Goal: Information Seeking & Learning: Find contact information

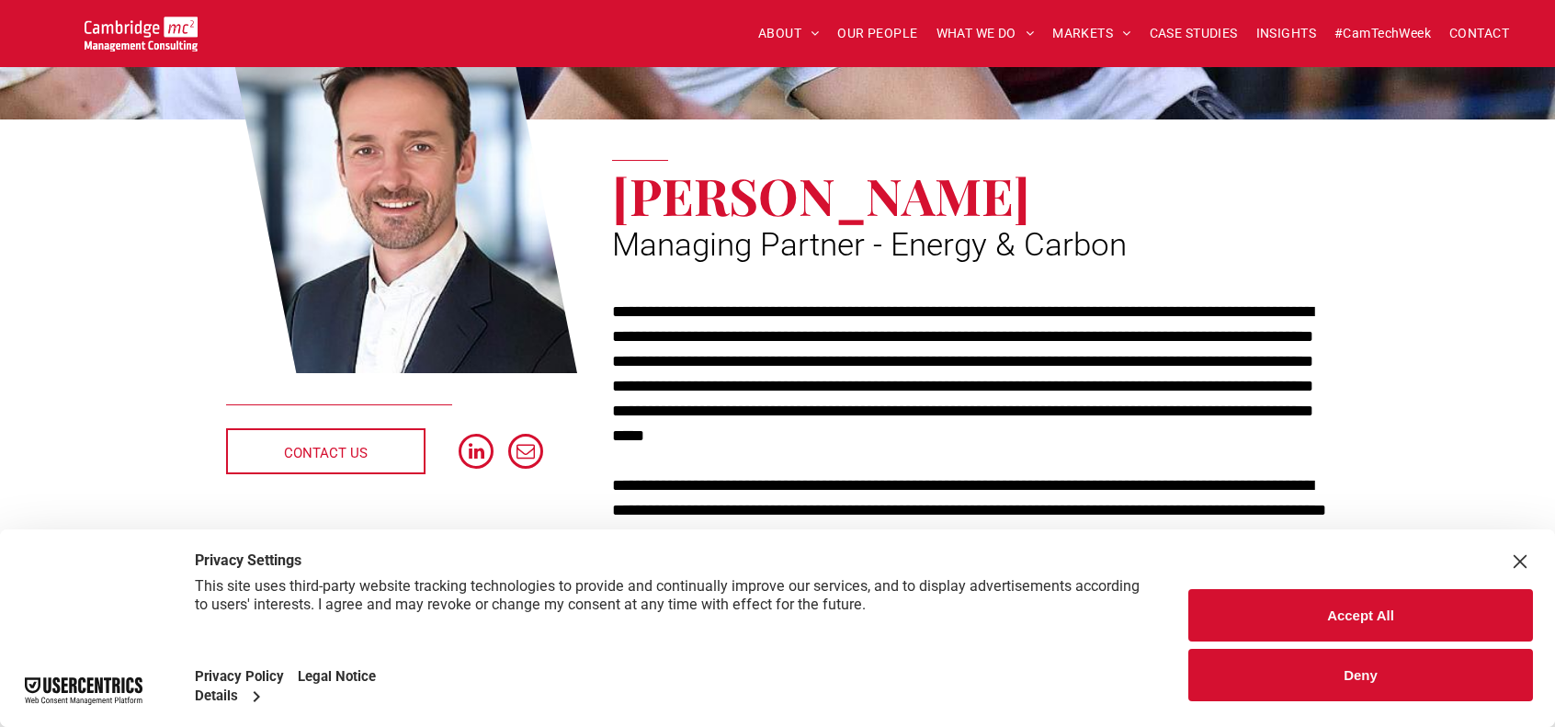
scroll to position [276, 0]
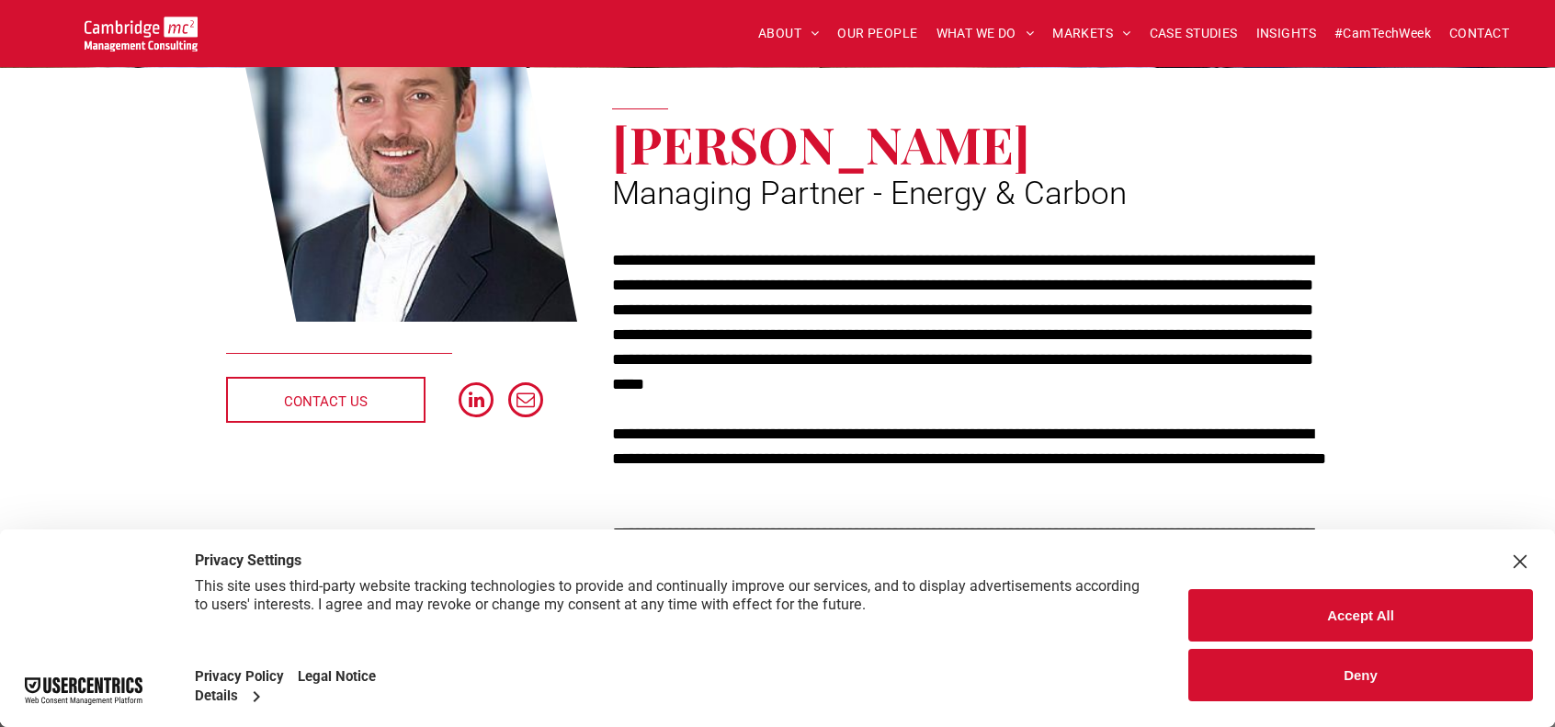
click at [1519, 559] on div "Close Layer" at bounding box center [1521, 562] width 26 height 26
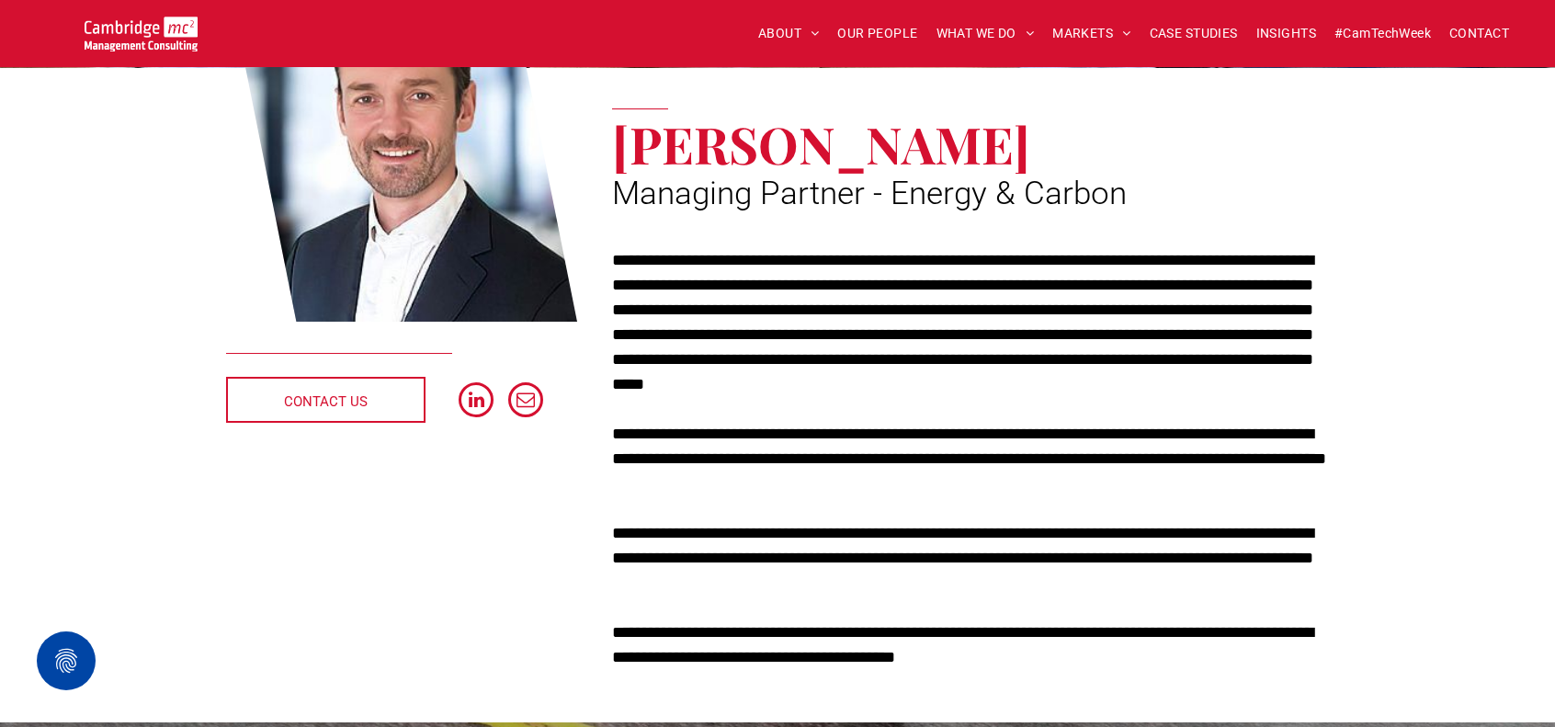
click at [1129, 337] on p "**********" at bounding box center [970, 322] width 717 height 149
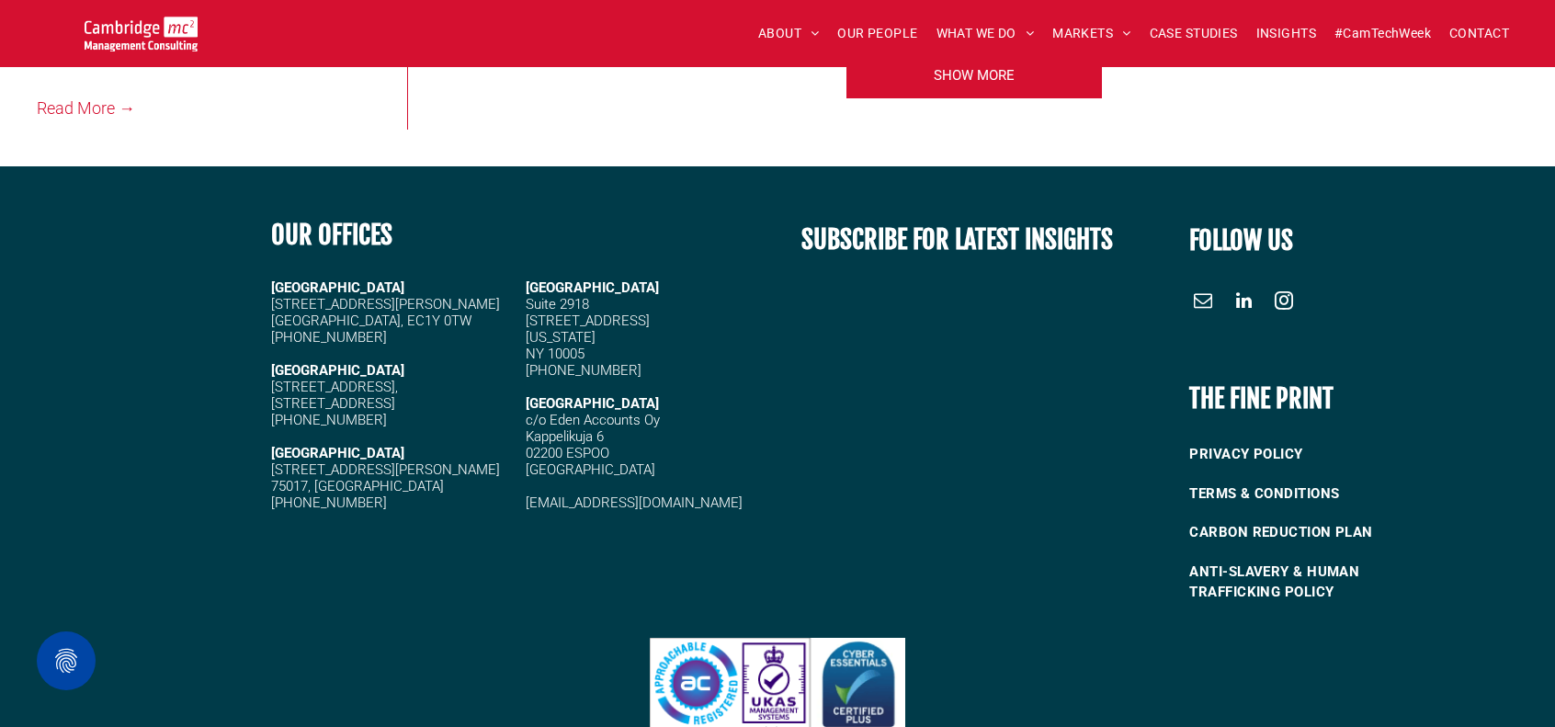
scroll to position [4225, 0]
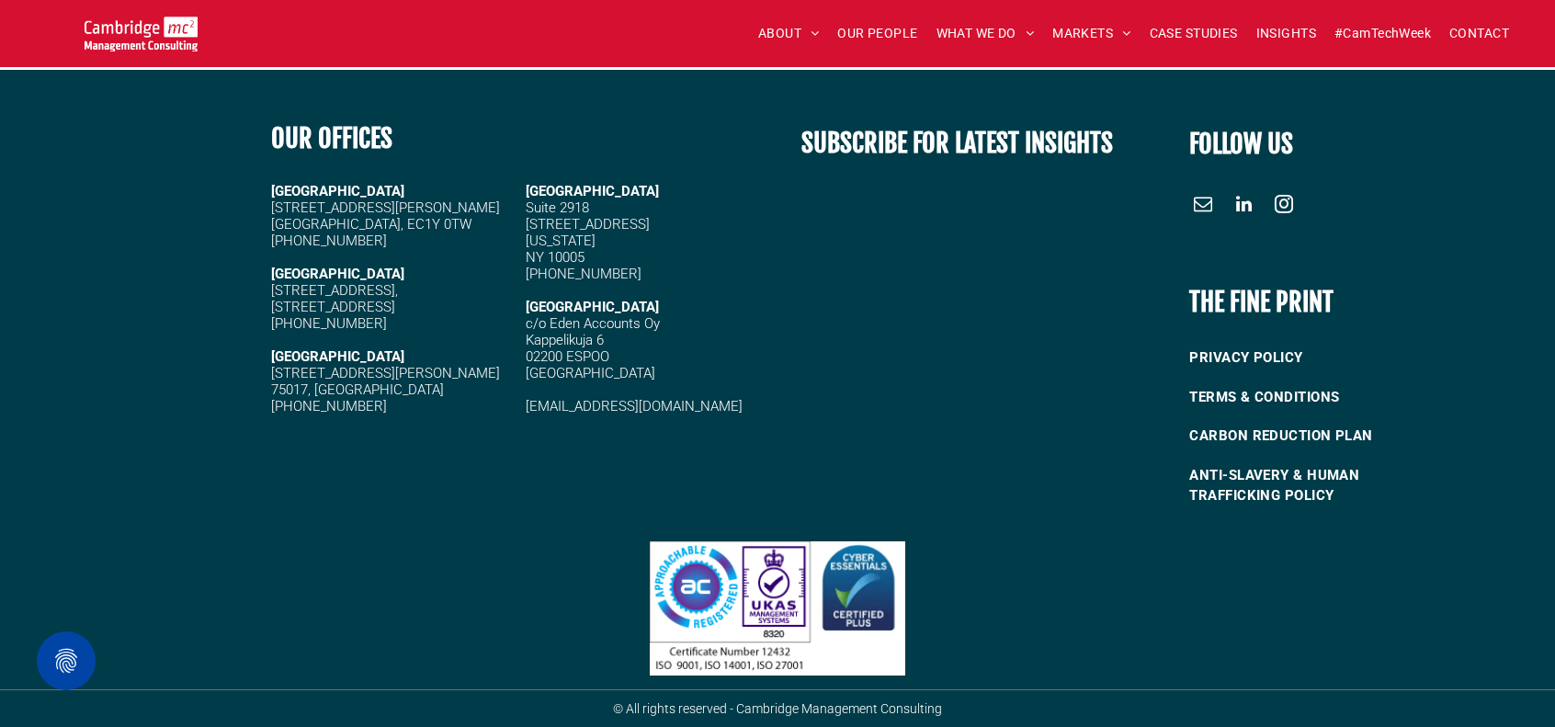
drag, startPoint x: 271, startPoint y: 273, endPoint x: 404, endPoint y: 323, distance: 141.4
click at [404, 323] on div "LONDON 20 Garrett Street London, EC1Y 0TW +44 (0)1223 750335 CAMBRIDGE 5 High G…" at bounding box center [391, 298] width 240 height 235
copy div "CAMBRIDGE 5 High Green, Cambridge, CB22 5EG +44 (0)1223 750335"
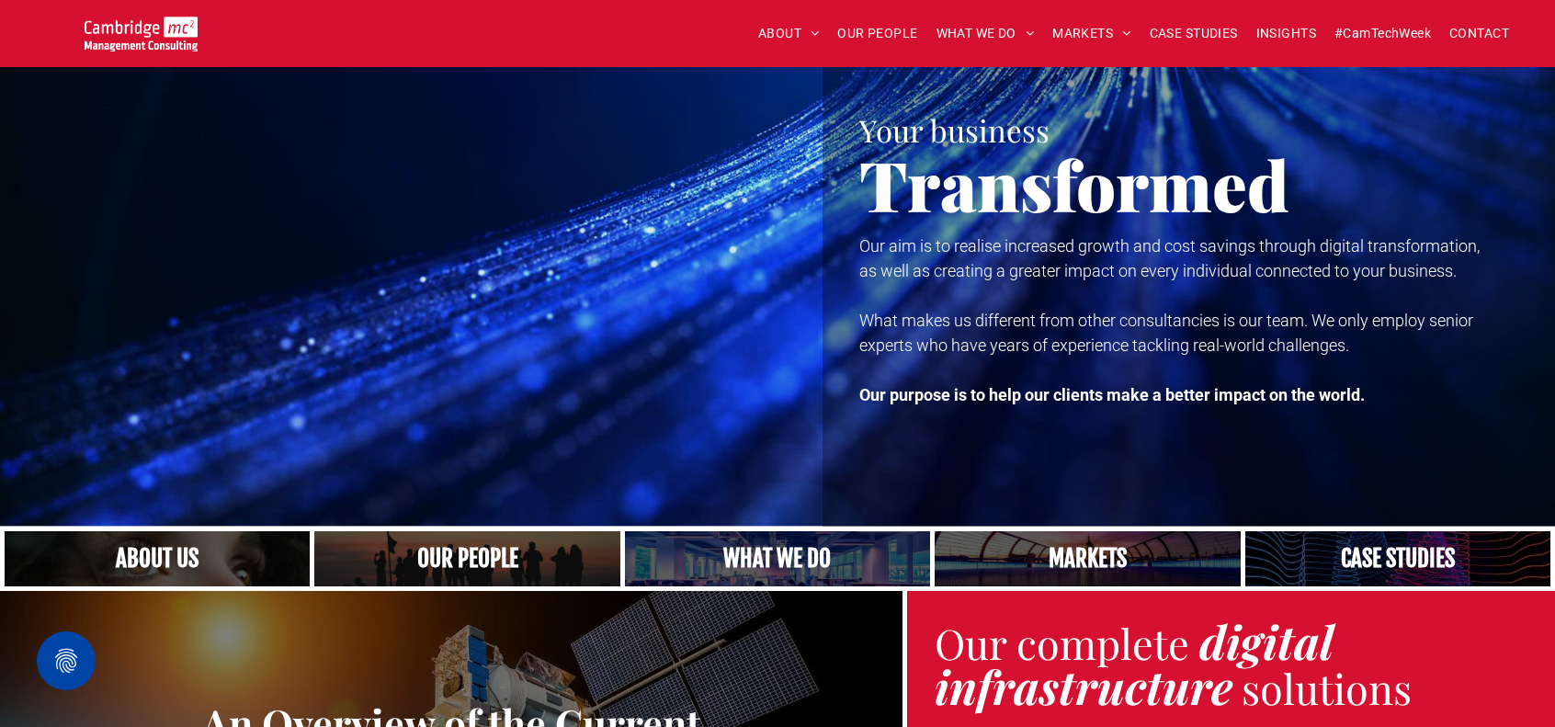
scroll to position [0, 0]
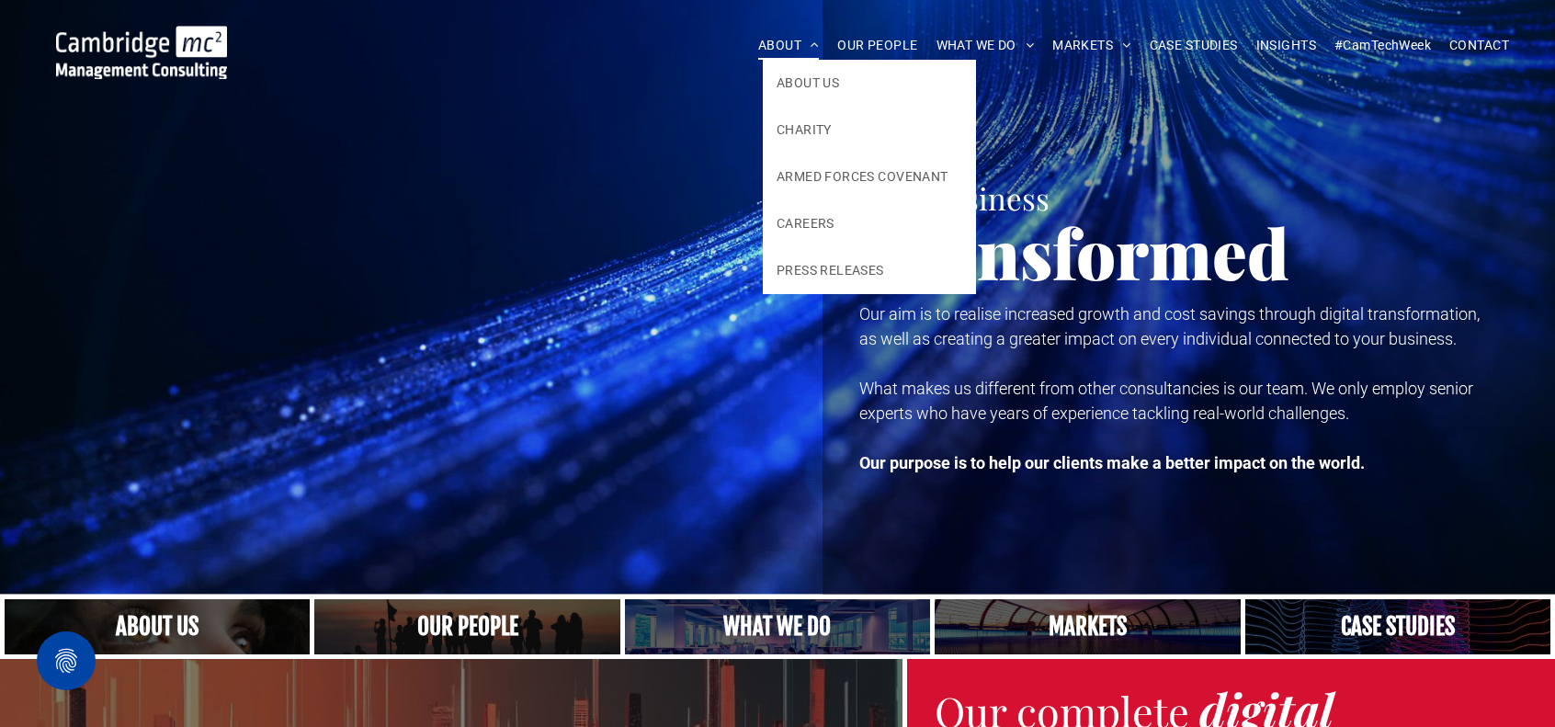
click at [762, 40] on span "ABOUT" at bounding box center [789, 45] width 62 height 28
click at [805, 223] on span "CAREERS" at bounding box center [806, 223] width 58 height 19
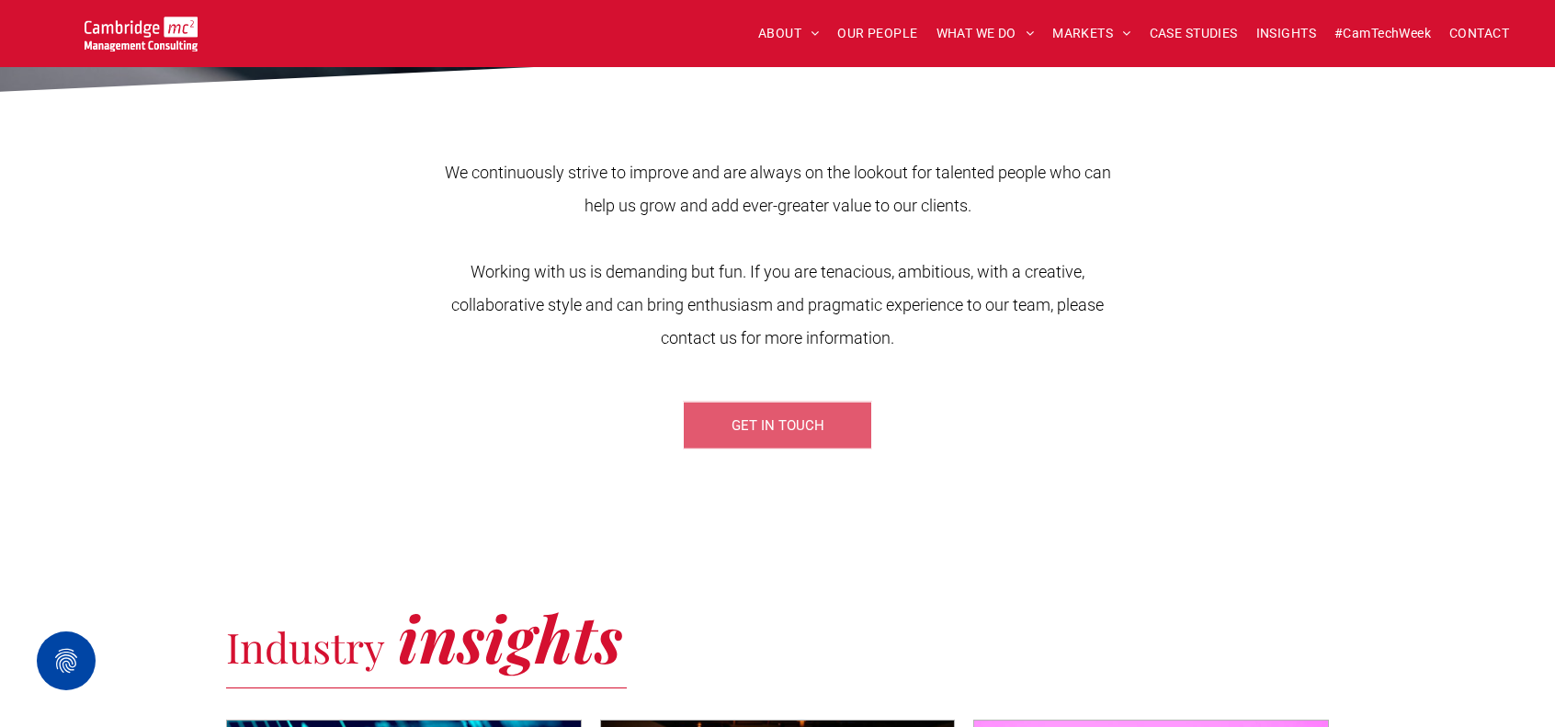
scroll to position [643, 0]
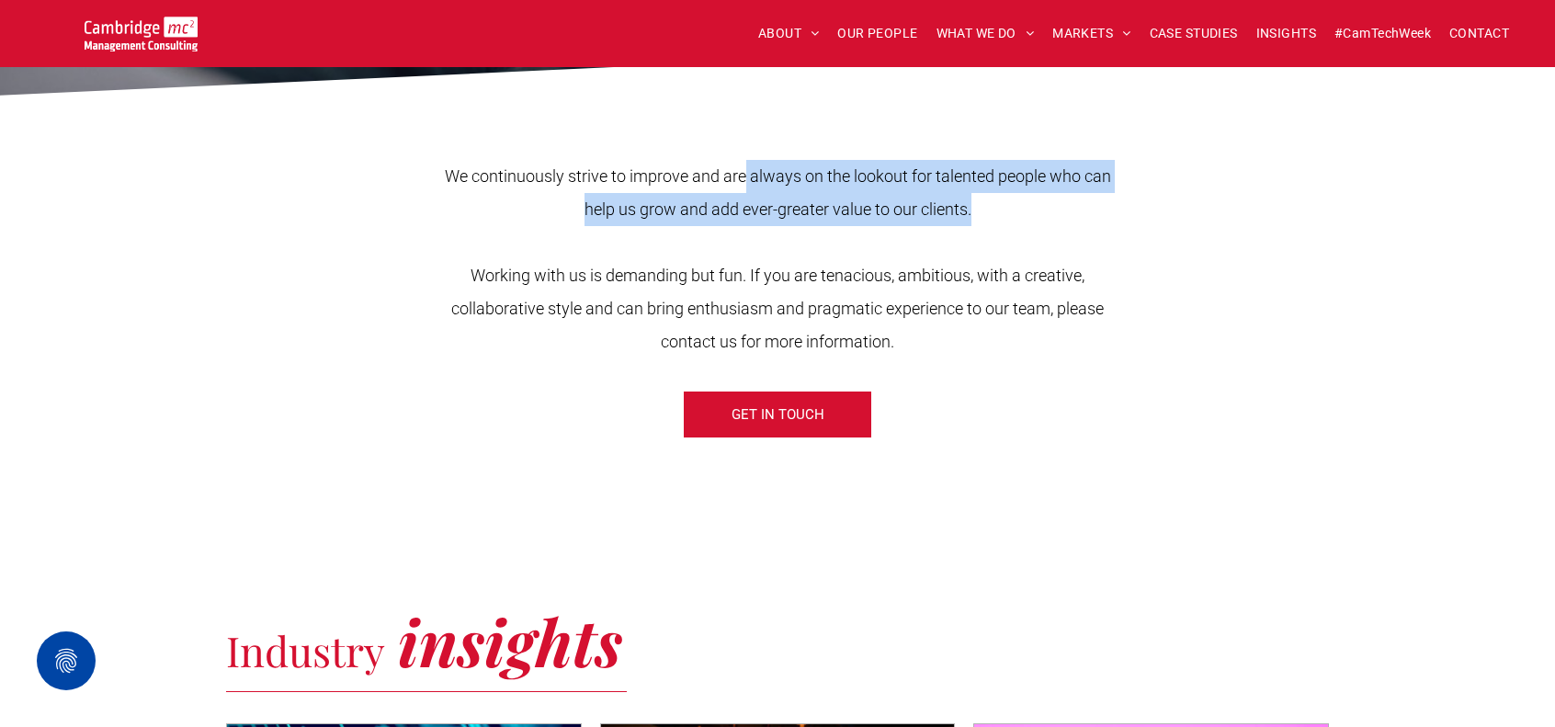
drag, startPoint x: 794, startPoint y: 184, endPoint x: 1108, endPoint y: 200, distance: 313.9
click at [1108, 200] on p "We continuously strive to improve and are always on the lookout for talented pe…" at bounding box center [777, 193] width 697 height 66
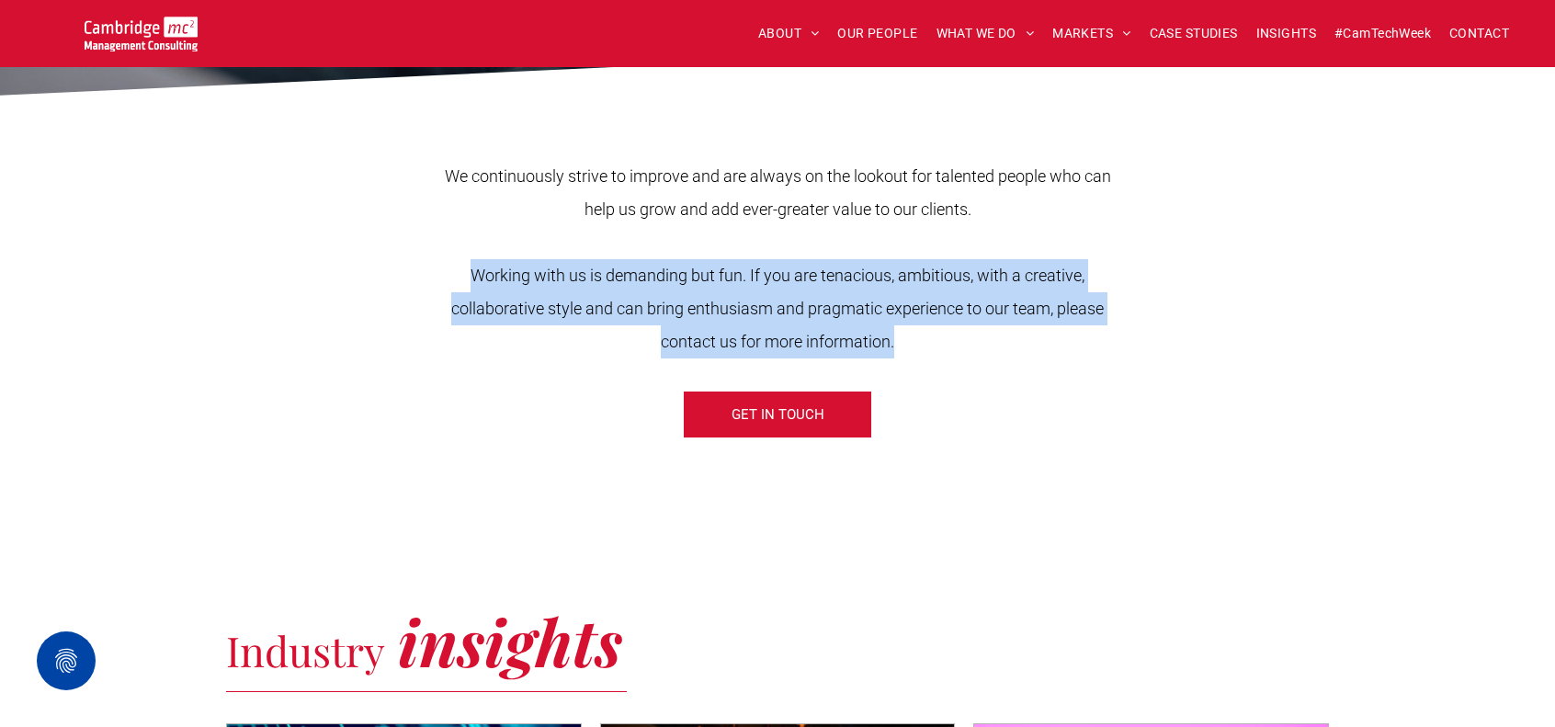
drag, startPoint x: 465, startPoint y: 274, endPoint x: 1133, endPoint y: 330, distance: 670.6
click at [1133, 330] on div "We continuously strive to improve and are always on the lookout for talented pe…" at bounding box center [777, 277] width 1103 height 342
drag, startPoint x: 460, startPoint y: 271, endPoint x: 1123, endPoint y: 332, distance: 666.5
click at [1123, 332] on p "Working with us is demanding but fun. If you are tenacious, ambitious, with a c…" at bounding box center [777, 308] width 697 height 99
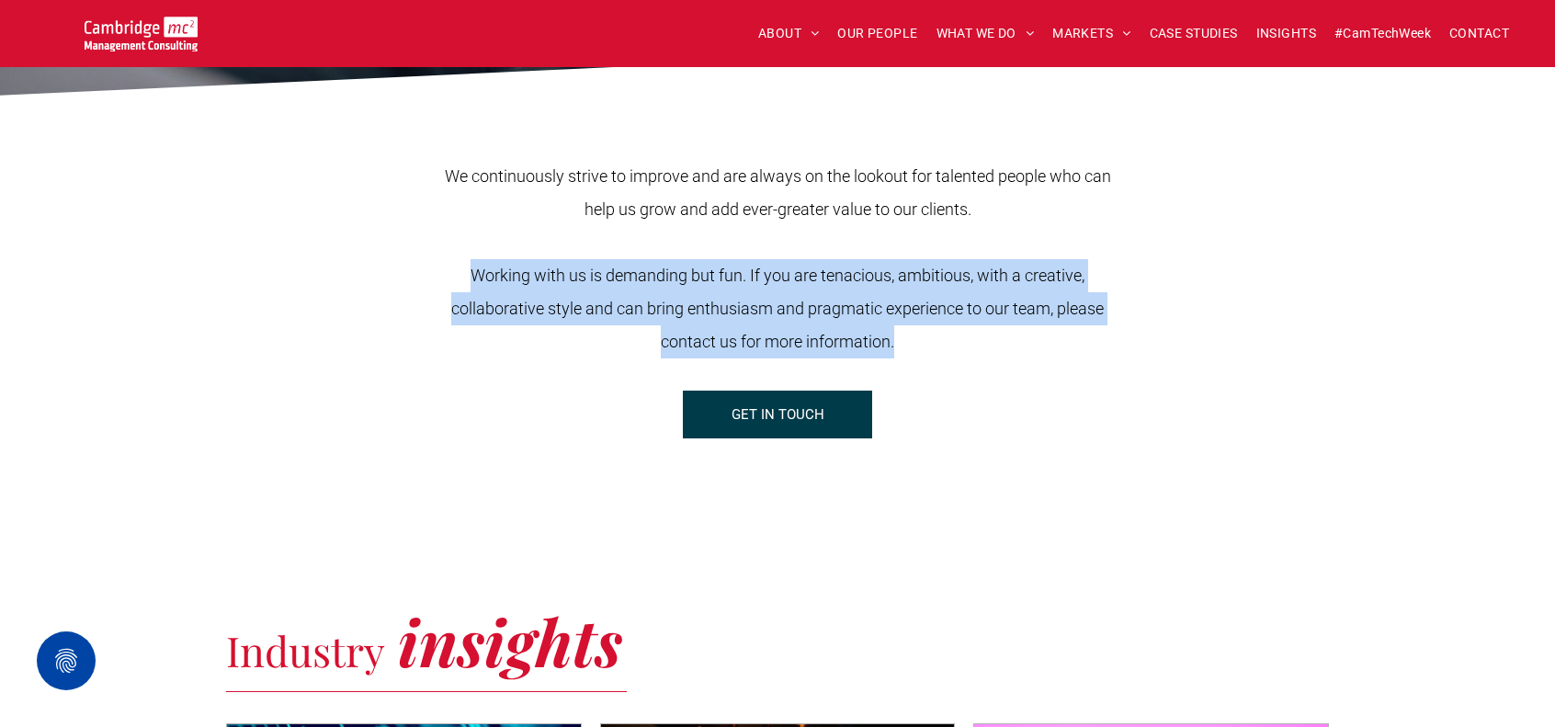
click at [746, 429] on span "GET IN TOUCH" at bounding box center [778, 415] width 93 height 46
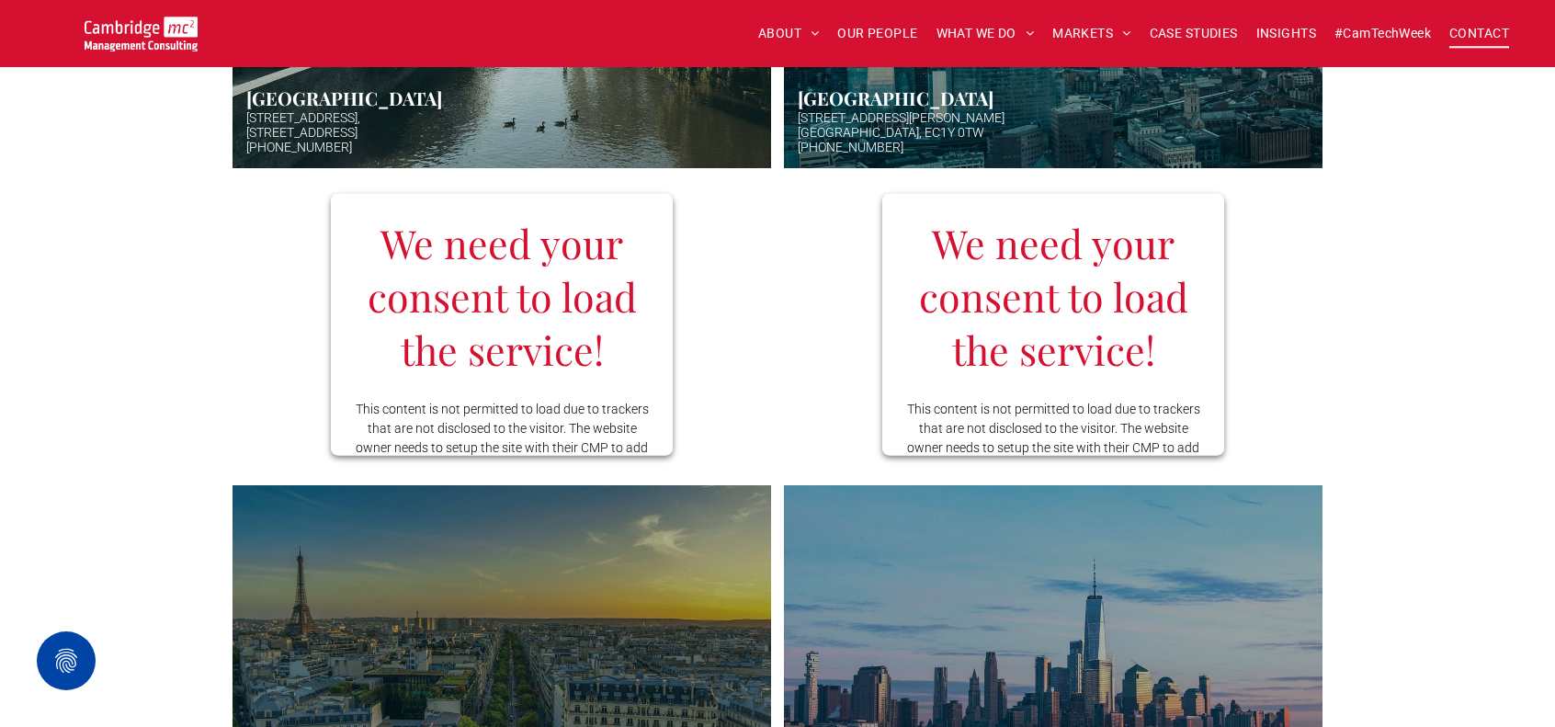
scroll to position [827, 0]
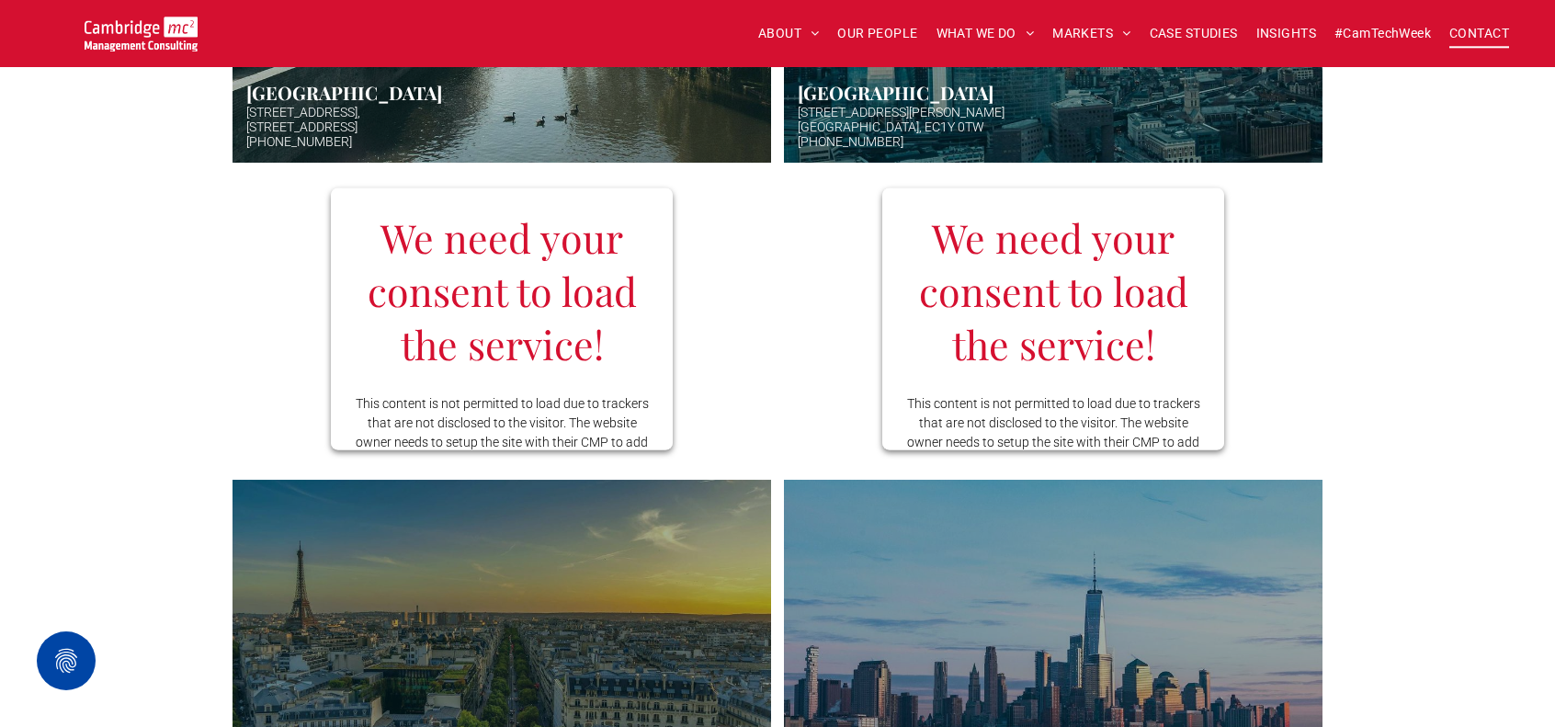
drag, startPoint x: 677, startPoint y: 261, endPoint x: 678, endPoint y: 328, distance: 67.1
click at [678, 328] on div "We need your consent to load the service! We use to embed content that may coll…" at bounding box center [502, 319] width 539 height 294
drag, startPoint x: 674, startPoint y: 308, endPoint x: 674, endPoint y: 331, distance: 23.0
click at [674, 331] on div "We need your consent to load the service! We use to embed content that may coll…" at bounding box center [502, 319] width 539 height 294
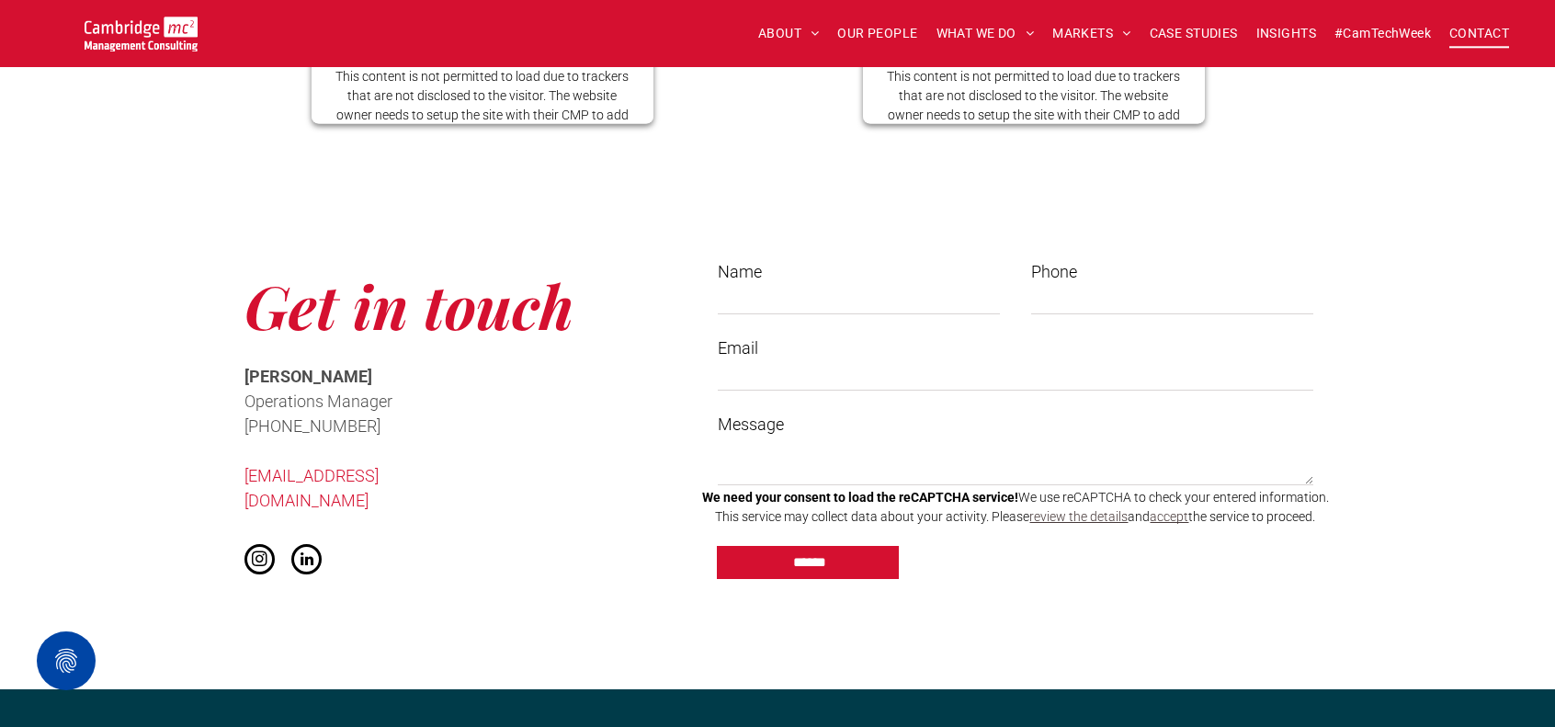
scroll to position [1838, 0]
